Goal: Use online tool/utility: Utilize a website feature to perform a specific function

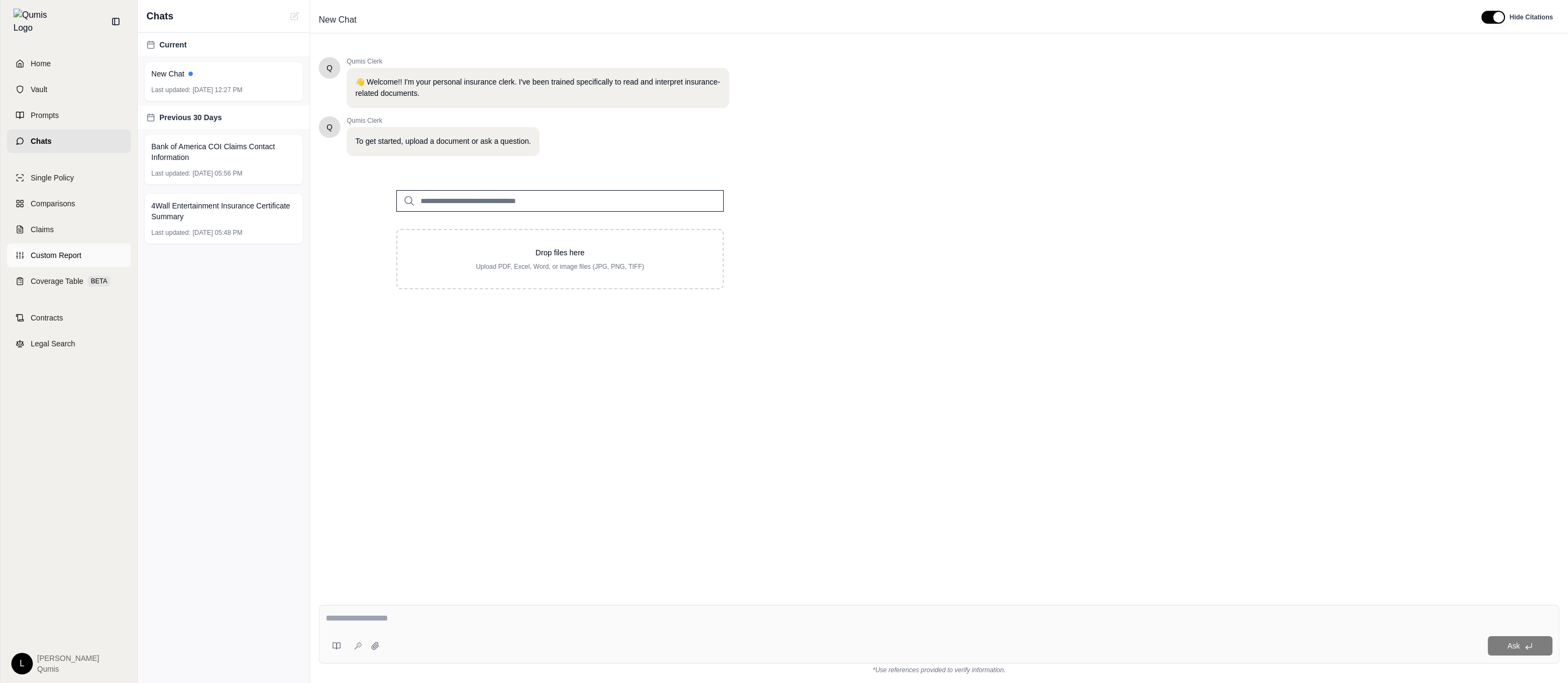
click at [82, 248] on link "Custom Report" at bounding box center [69, 255] width 124 height 24
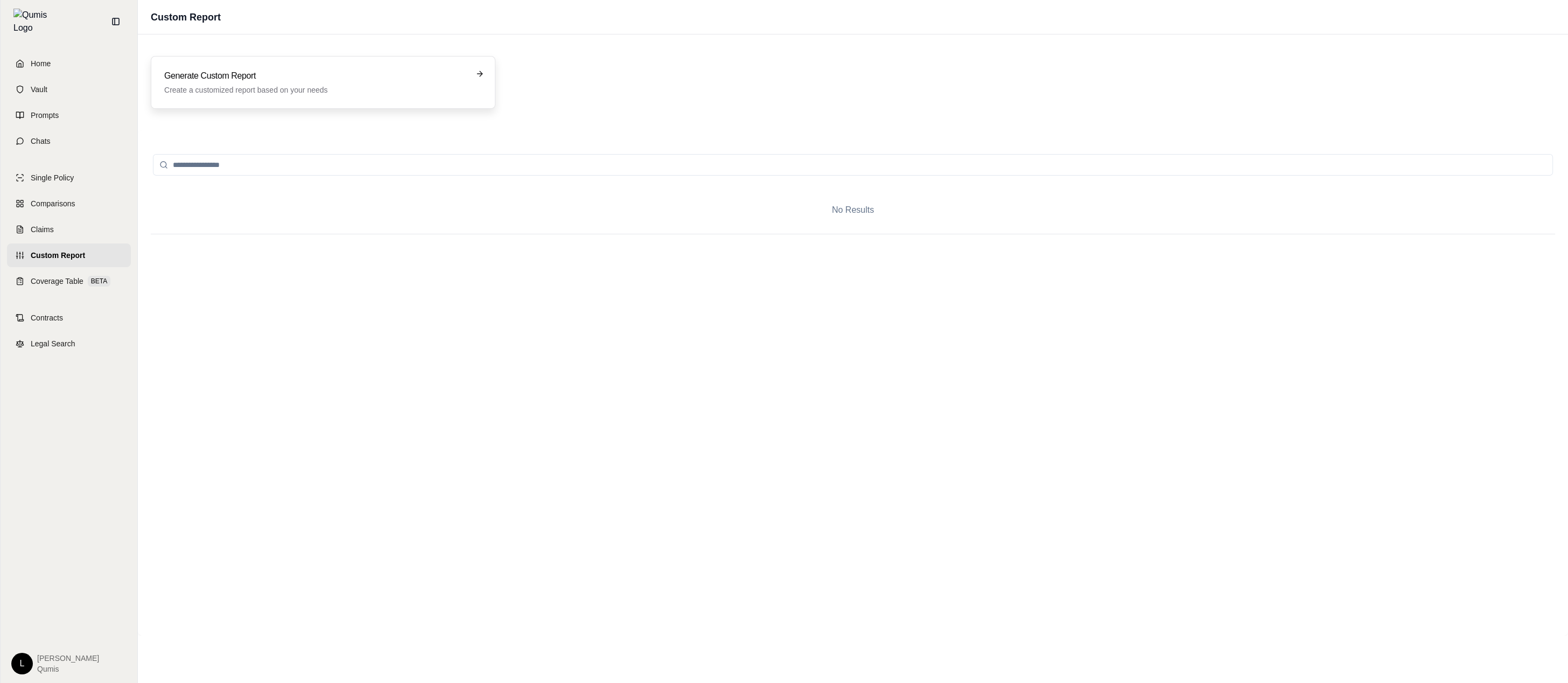
click at [305, 72] on h3 "Generate Custom Report" at bounding box center [316, 76] width 302 height 13
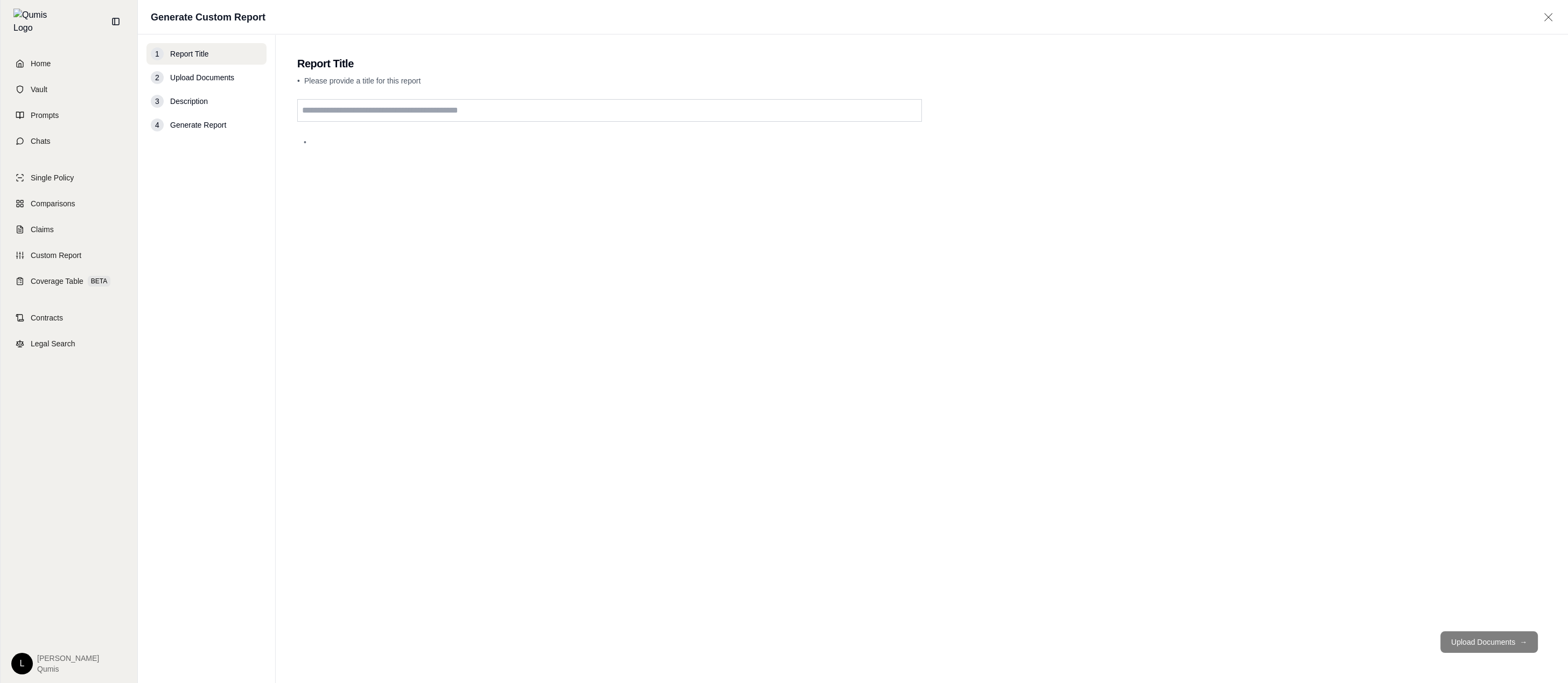
click at [375, 111] on input "text" at bounding box center [609, 111] width 625 height 22
type input "***"
click at [1494, 639] on button "Upload Documents →" at bounding box center [1488, 642] width 97 height 22
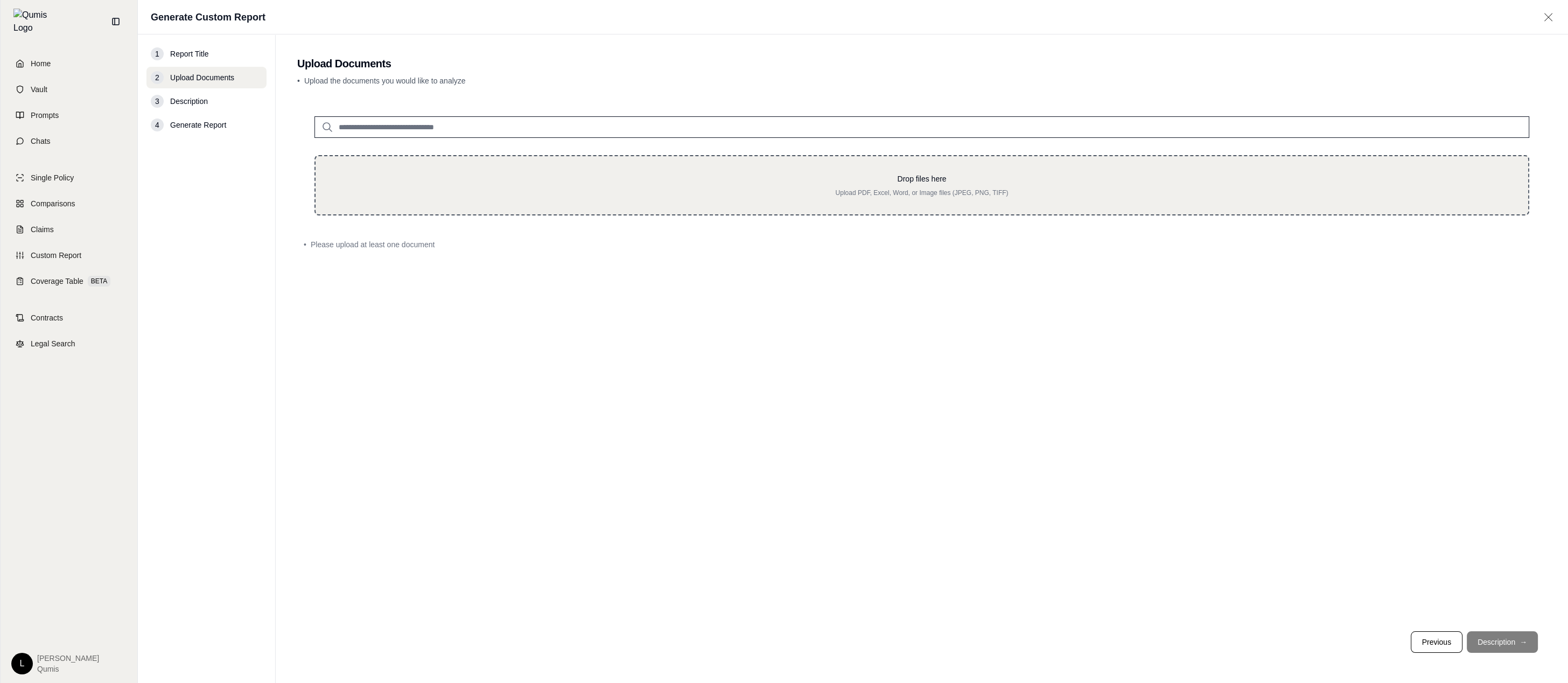
click at [429, 209] on div "Drop files here Upload PDF, Excel, Word, or Image files (JPEG, PNG, TIFF)" at bounding box center [921, 185] width 1215 height 60
type input "**********"
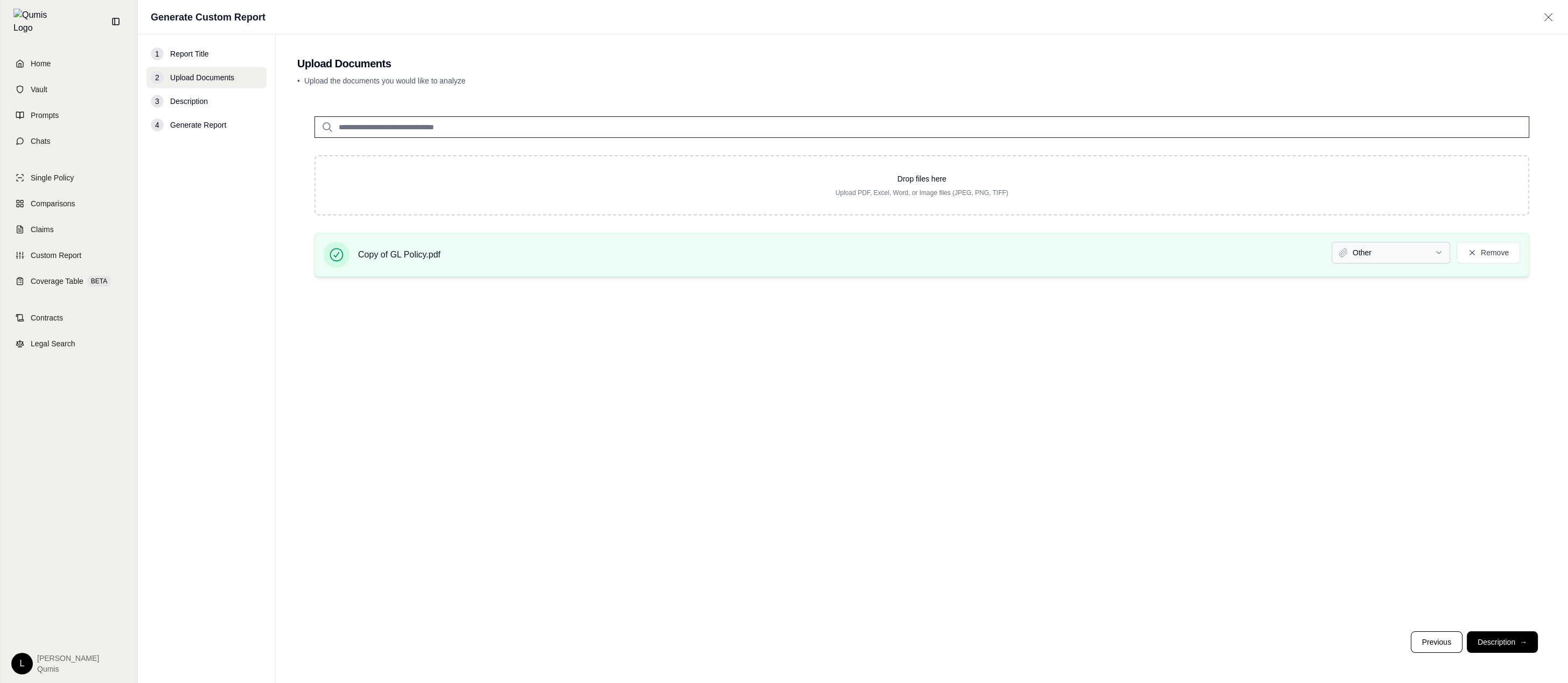
click at [1420, 246] on html "Home Vault Prompts Chats Single Policy Comparisons Claims Custom Report Coverag…" at bounding box center [784, 342] width 1568 height 683
click at [1505, 405] on html "Home Vault Prompts Chats Single Policy Comparisons Claims Custom Report Coverag…" at bounding box center [784, 342] width 1568 height 683
click at [1515, 647] on button "Description →" at bounding box center [1502, 642] width 71 height 22
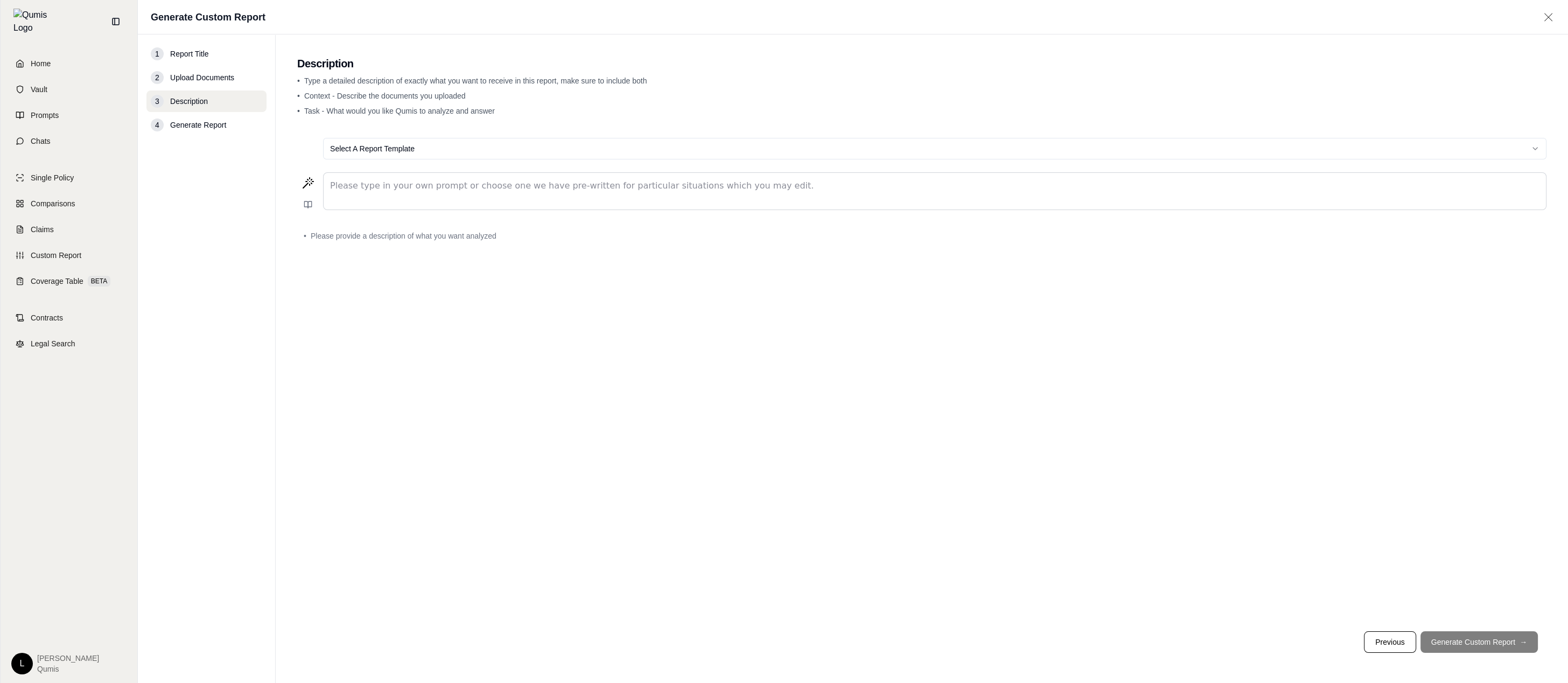
click at [1022, 429] on div "Select A Report Template Please type in your own prompt or choose one we have p…" at bounding box center [921, 376] width 1249 height 493
click at [452, 152] on html "Home Vault Prompts Chats Single Policy Comparisons Claims Custom Report Coverag…" at bounding box center [784, 342] width 1568 height 683
